Goal: Task Accomplishment & Management: Manage account settings

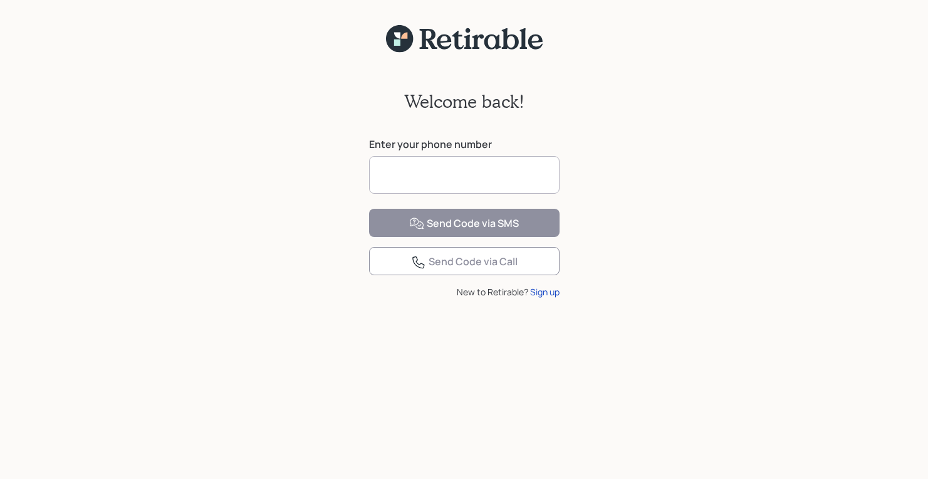
click at [435, 170] on input at bounding box center [464, 175] width 190 height 38
type input "**********"
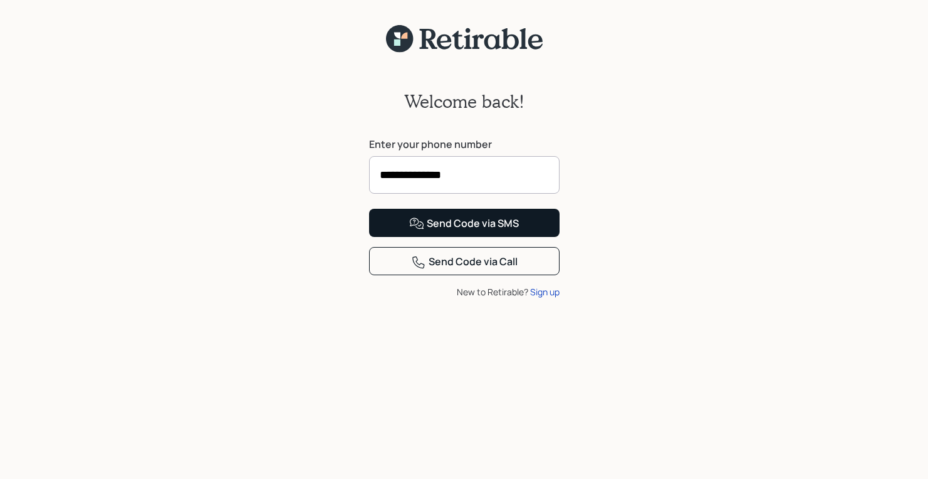
click at [462, 231] on div "Send Code via SMS" at bounding box center [464, 223] width 110 height 15
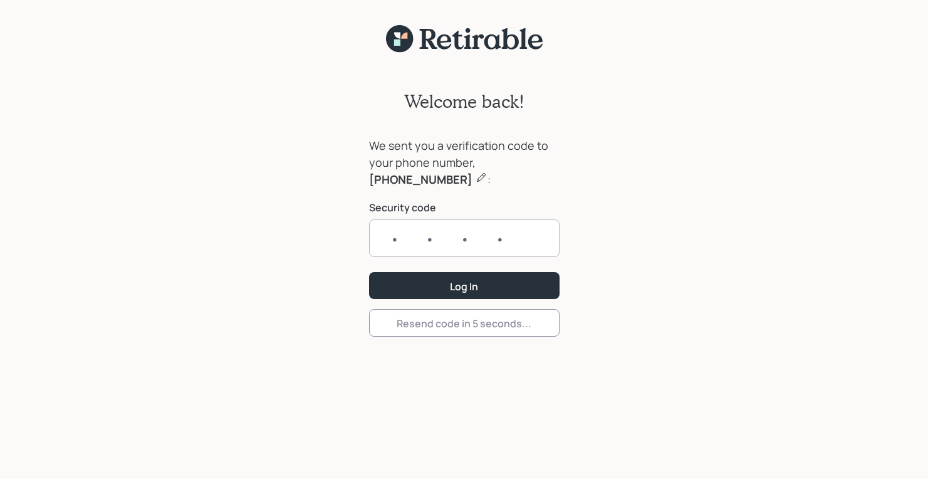
click at [386, 236] on input "text" at bounding box center [464, 238] width 190 height 38
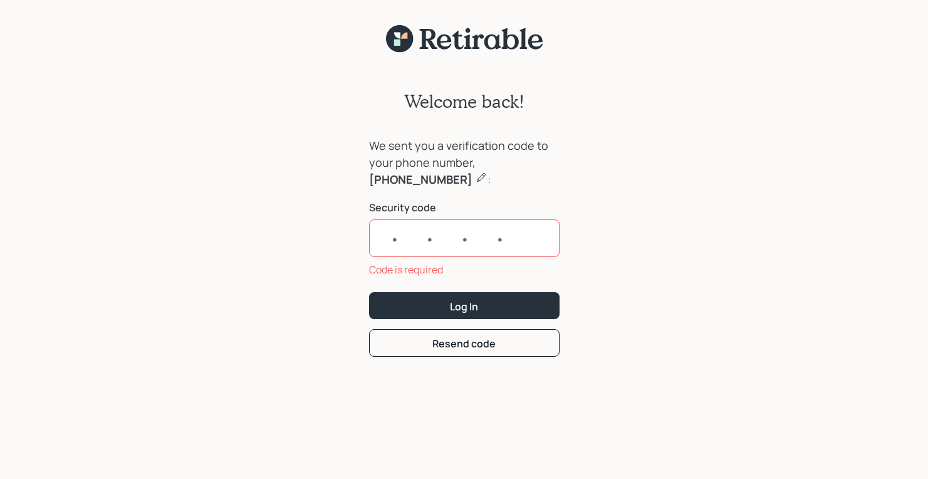
click at [448, 326] on form "We sent you a verification code to your phone number, [PHONE_NUMBER] : Security…" at bounding box center [464, 246] width 190 height 219
click at [385, 234] on input "text" at bounding box center [464, 238] width 190 height 38
click at [452, 351] on button "Resend code" at bounding box center [464, 342] width 190 height 27
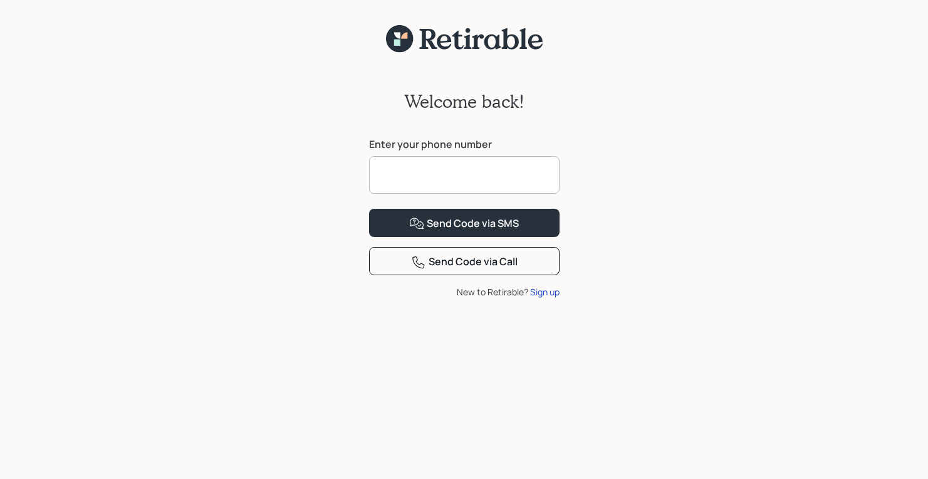
click at [398, 185] on input at bounding box center [464, 175] width 190 height 38
type input "**********"
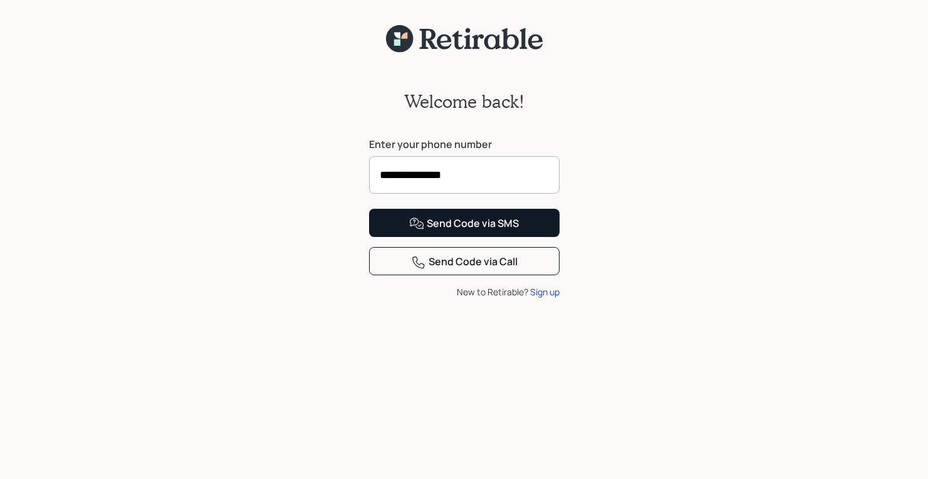
click at [440, 231] on div "Send Code via SMS" at bounding box center [464, 223] width 110 height 15
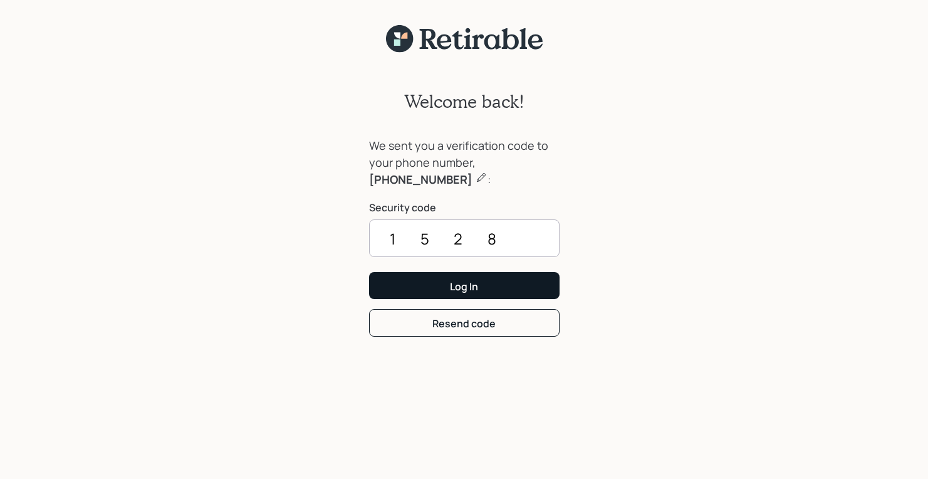
type input "1528"
click at [464, 285] on button "Log In" at bounding box center [464, 285] width 190 height 27
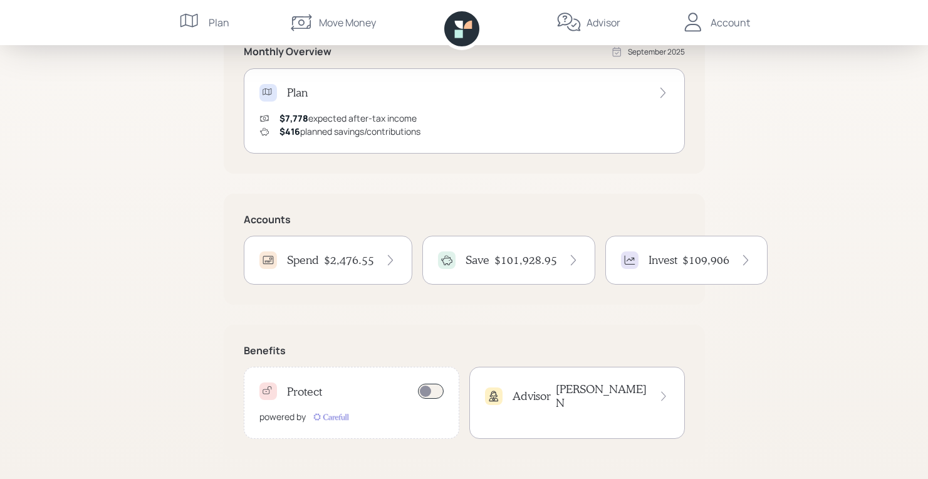
scroll to position [254, 0]
click at [355, 266] on h4 "$2,476.55" at bounding box center [349, 260] width 50 height 14
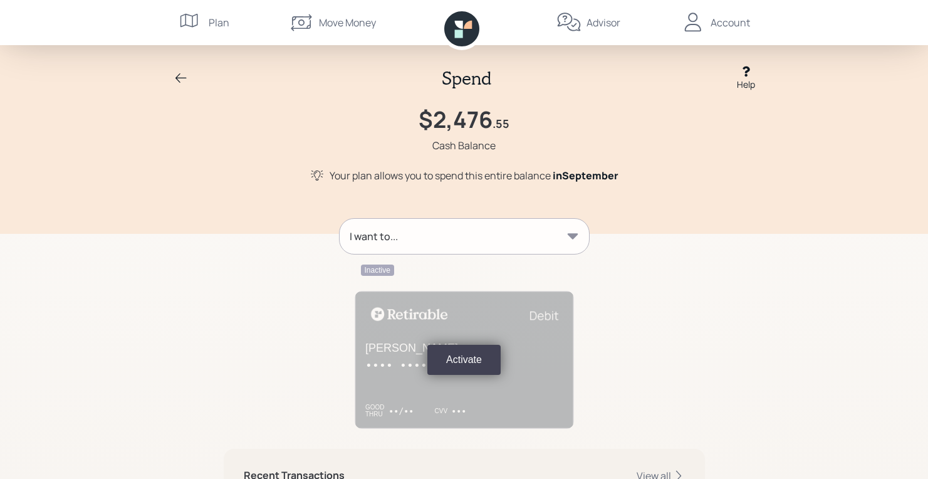
click at [179, 80] on icon at bounding box center [181, 78] width 15 height 15
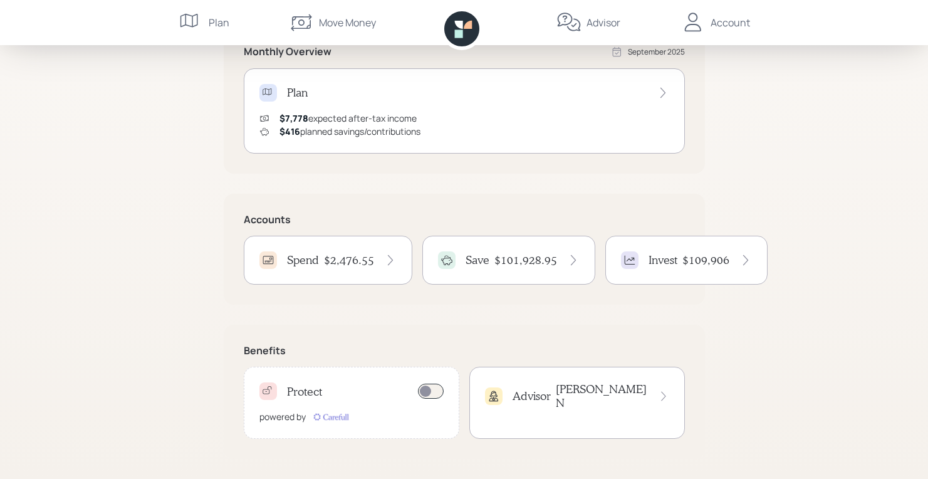
scroll to position [254, 0]
click at [531, 271] on div "Save $101,928.95" at bounding box center [508, 260] width 173 height 49
